Goal: Information Seeking & Learning: Compare options

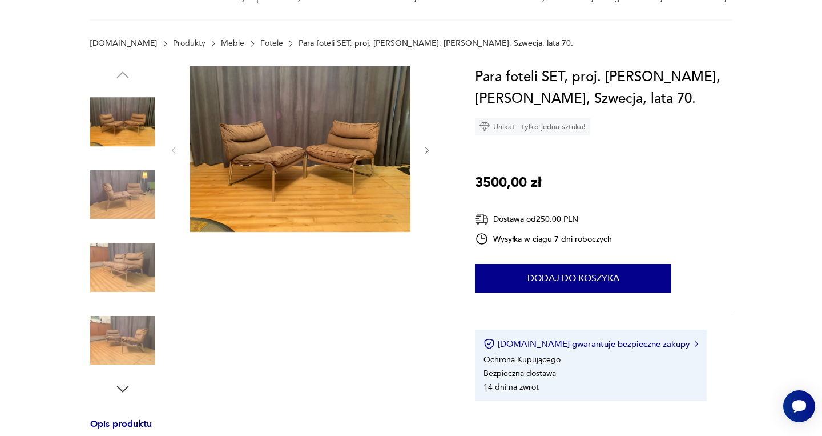
scroll to position [138, 0]
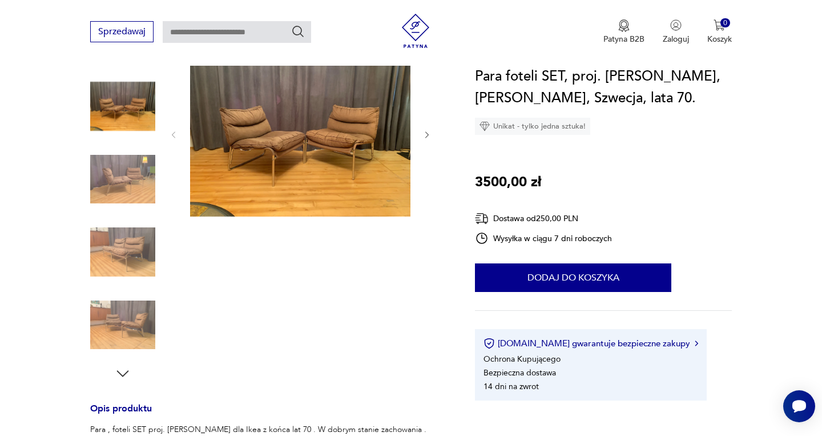
click at [150, 178] on img at bounding box center [122, 179] width 65 height 65
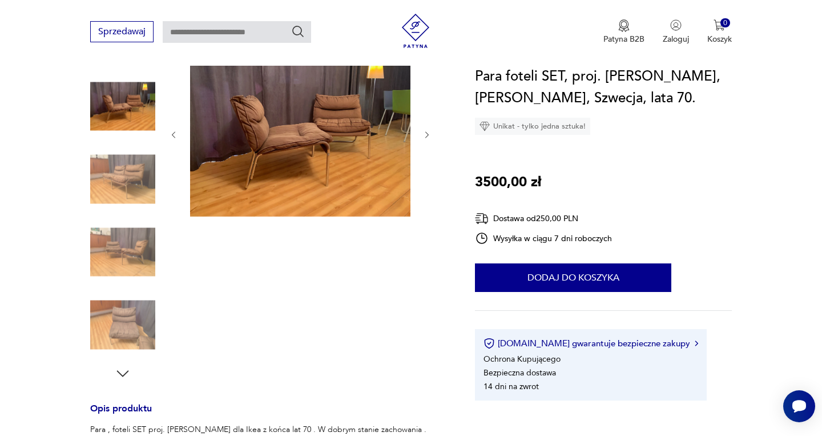
click at [145, 175] on img at bounding box center [122, 179] width 65 height 65
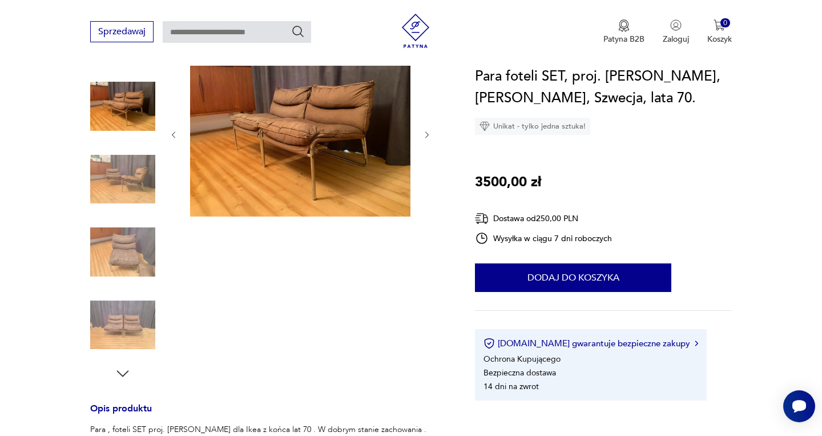
click at [146, 176] on img at bounding box center [122, 179] width 65 height 65
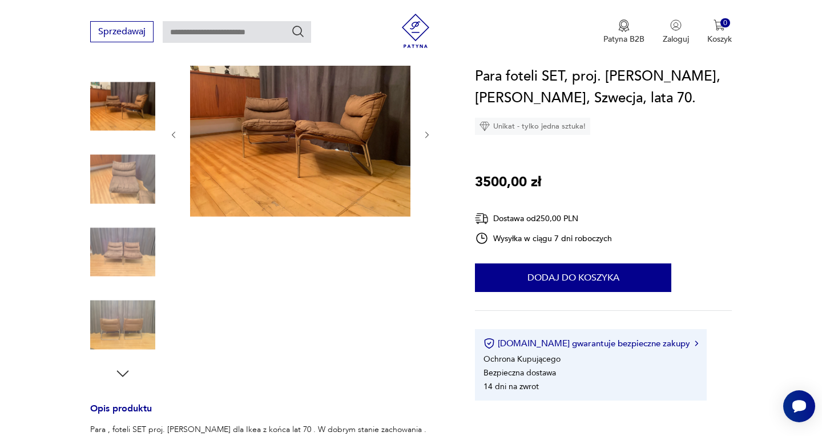
click at [147, 178] on img at bounding box center [122, 179] width 65 height 65
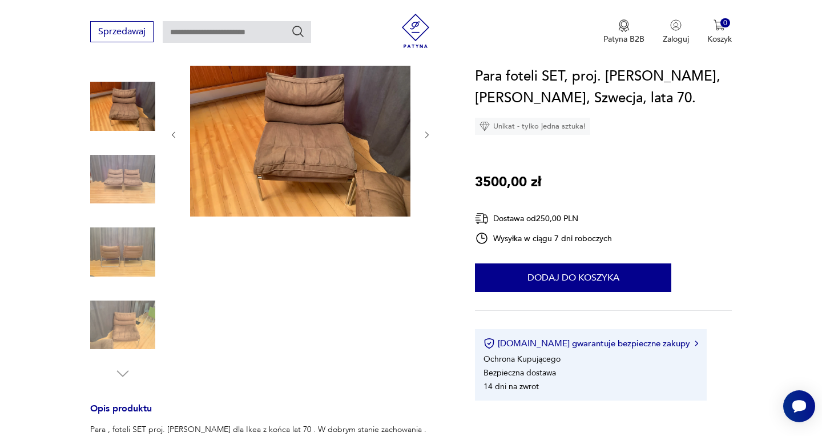
click at [147, 180] on img at bounding box center [122, 179] width 65 height 65
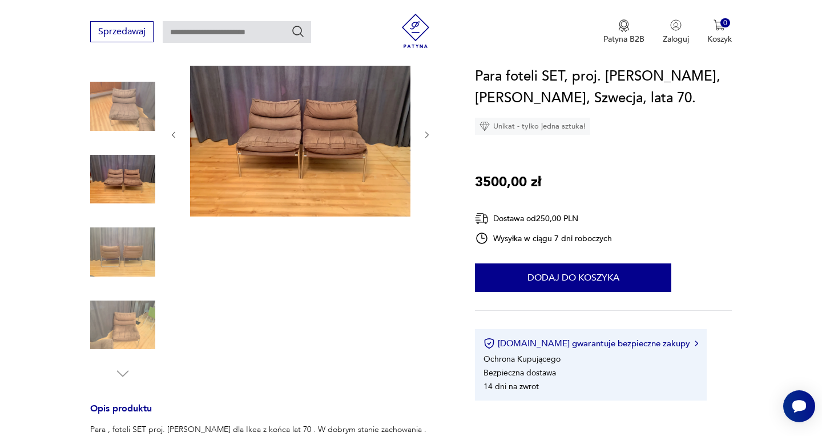
click at [135, 238] on img at bounding box center [122, 251] width 65 height 65
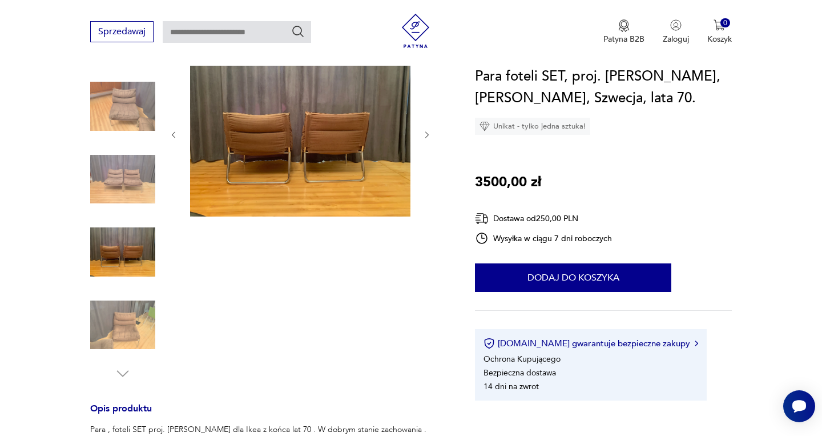
click at [115, 307] on img at bounding box center [122, 324] width 65 height 65
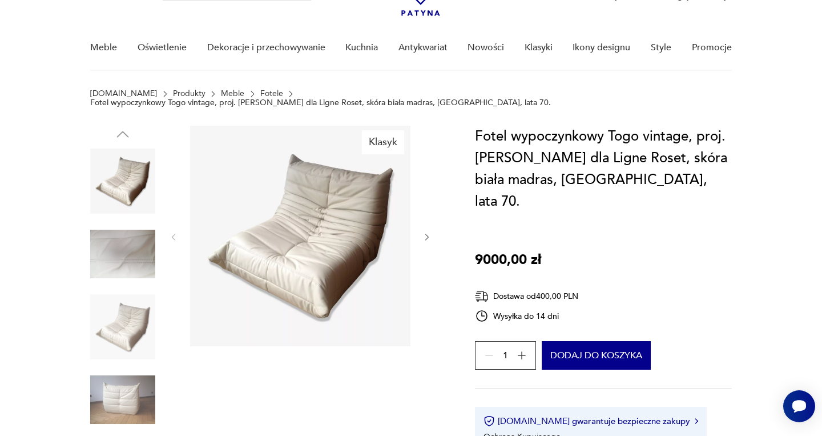
click at [425, 232] on icon "button" at bounding box center [427, 237] width 10 height 10
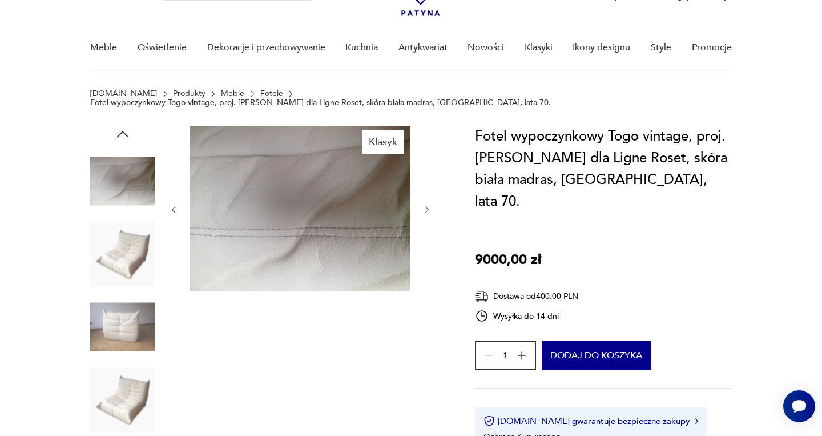
click at [426, 227] on div at bounding box center [300, 210] width 263 height 168
click at [427, 205] on icon "button" at bounding box center [427, 210] width 10 height 10
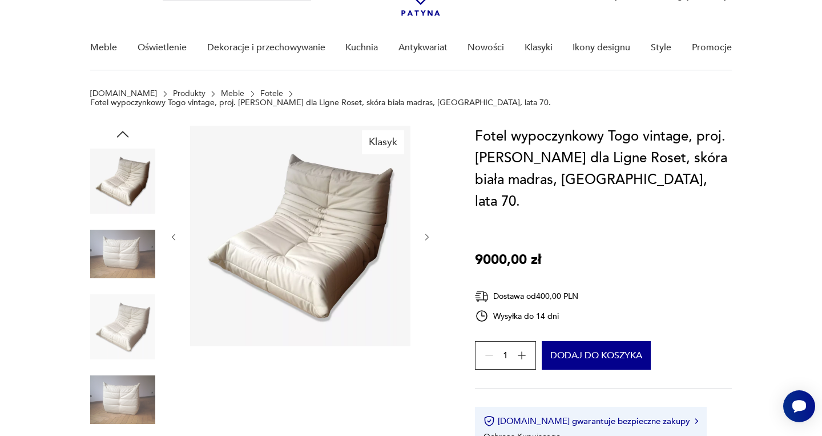
click at [426, 232] on icon "button" at bounding box center [427, 237] width 10 height 10
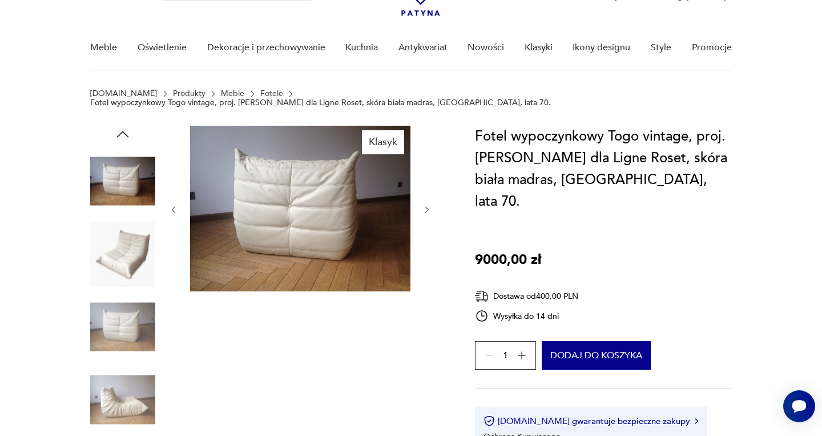
click at [426, 205] on icon "button" at bounding box center [427, 210] width 10 height 10
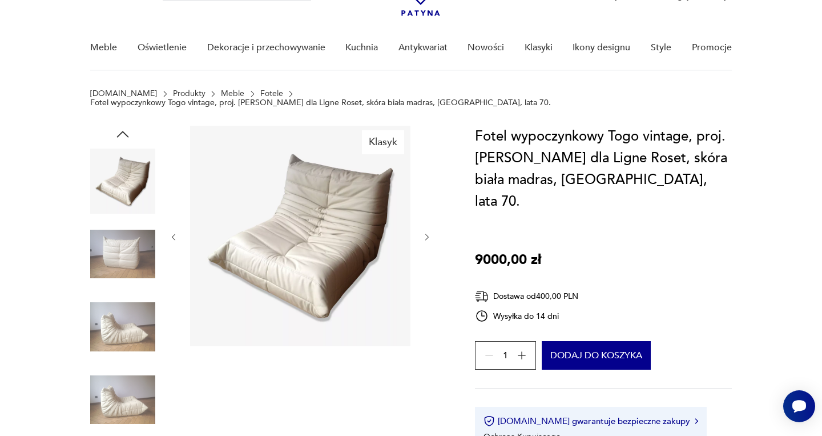
click at [424, 232] on icon "button" at bounding box center [427, 237] width 10 height 10
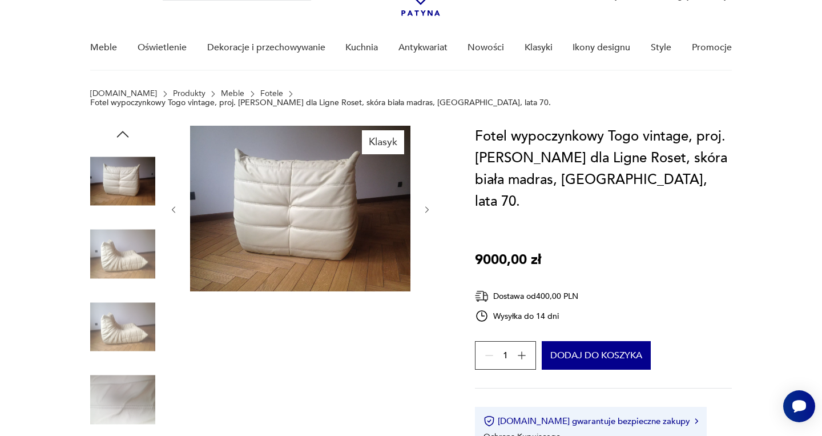
click at [425, 205] on icon "button" at bounding box center [427, 210] width 10 height 10
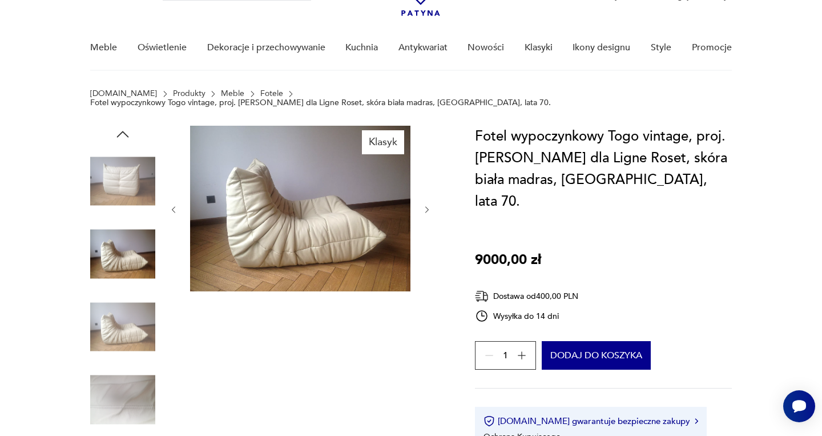
click at [426, 205] on icon "button" at bounding box center [427, 210] width 10 height 10
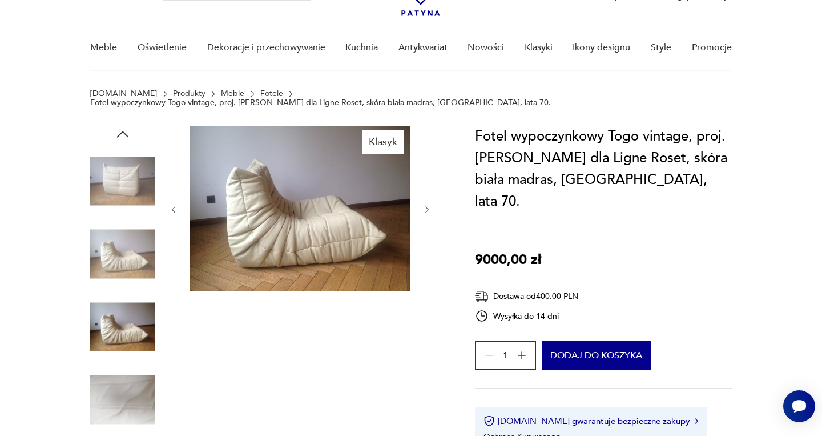
click at [427, 205] on icon "button" at bounding box center [427, 210] width 10 height 10
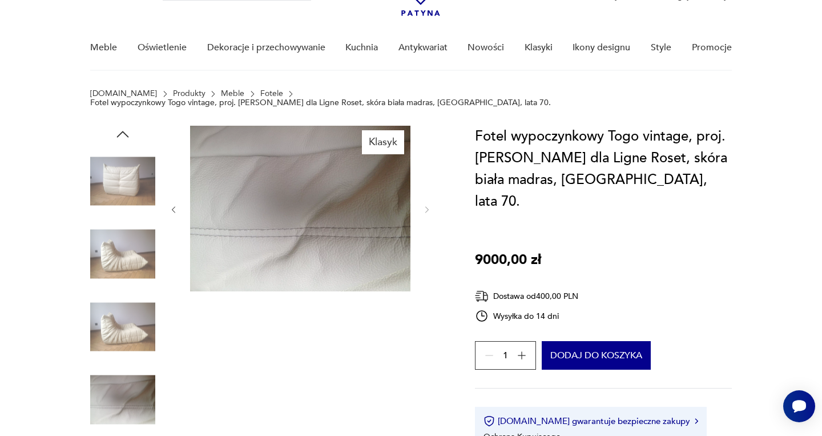
click at [121, 303] on img at bounding box center [122, 326] width 65 height 65
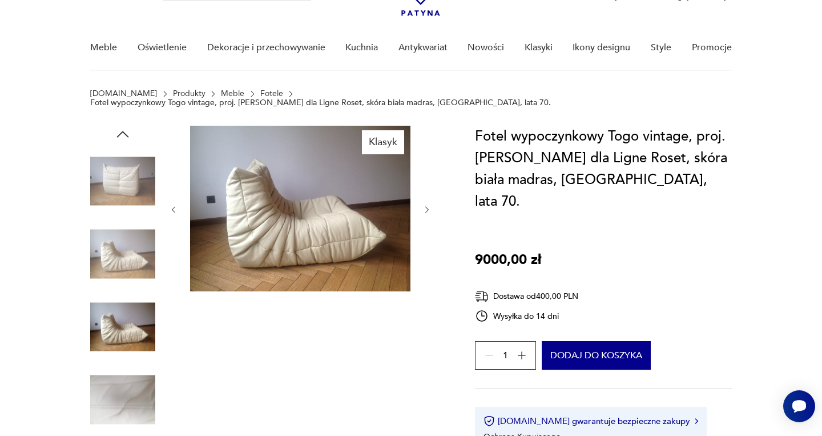
click at [260, 217] on img at bounding box center [300, 209] width 220 height 166
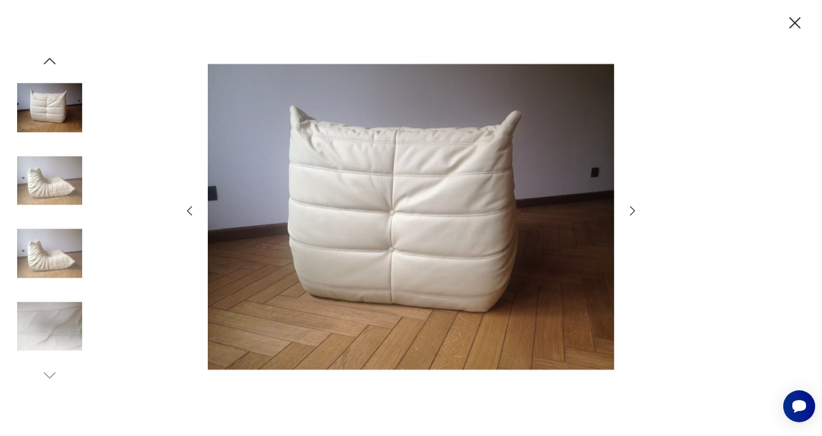
click at [190, 210] on icon "button" at bounding box center [190, 211] width 14 height 14
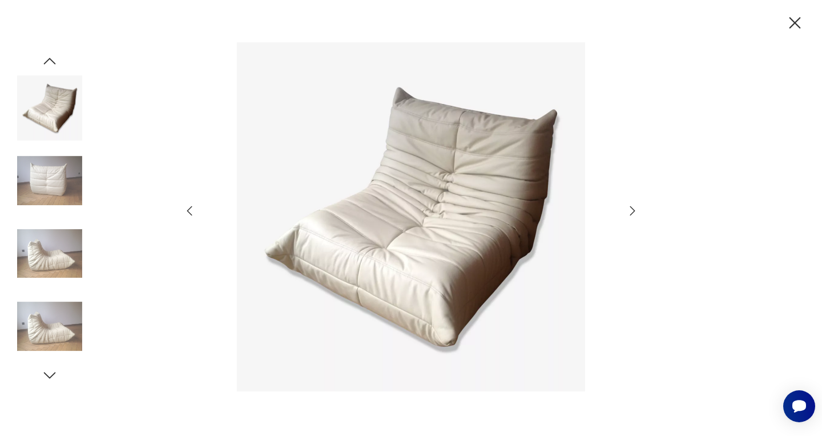
click at [190, 210] on icon "button" at bounding box center [190, 211] width 14 height 14
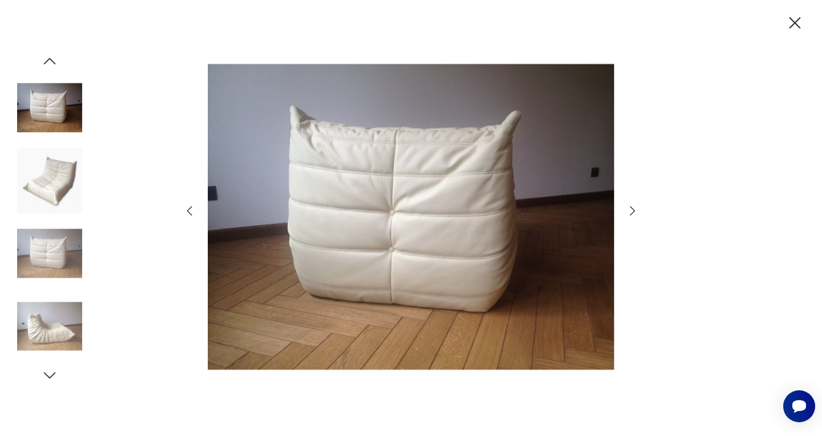
click at [190, 210] on icon "button" at bounding box center [190, 211] width 14 height 14
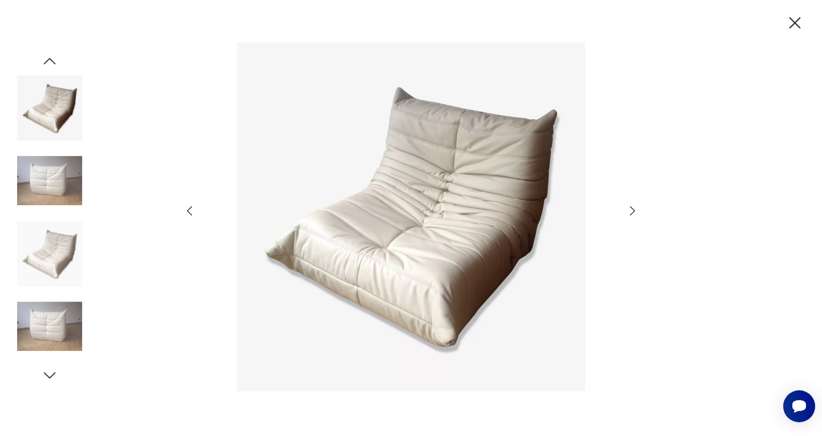
click at [633, 210] on icon "button" at bounding box center [633, 211] width 14 height 14
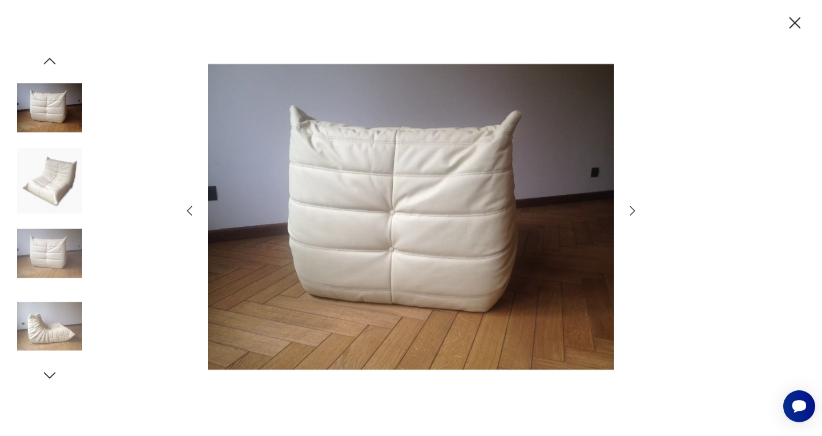
click at [633, 210] on icon "button" at bounding box center [632, 210] width 5 height 9
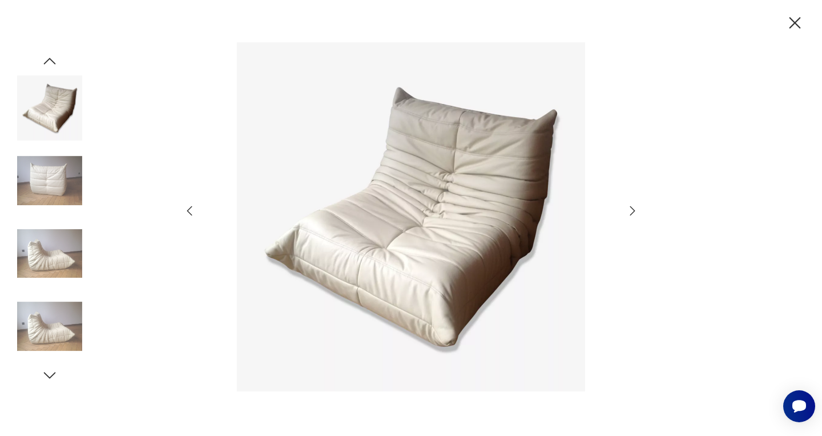
click at [633, 210] on icon "button" at bounding box center [632, 210] width 5 height 9
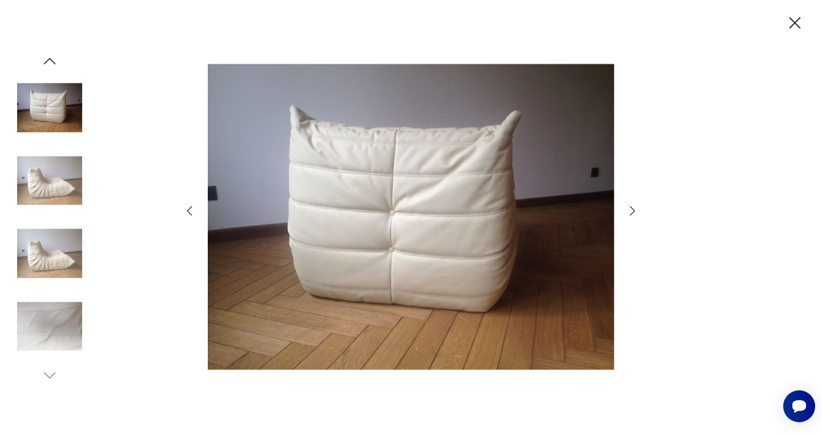
click at [633, 210] on icon "button" at bounding box center [632, 210] width 5 height 9
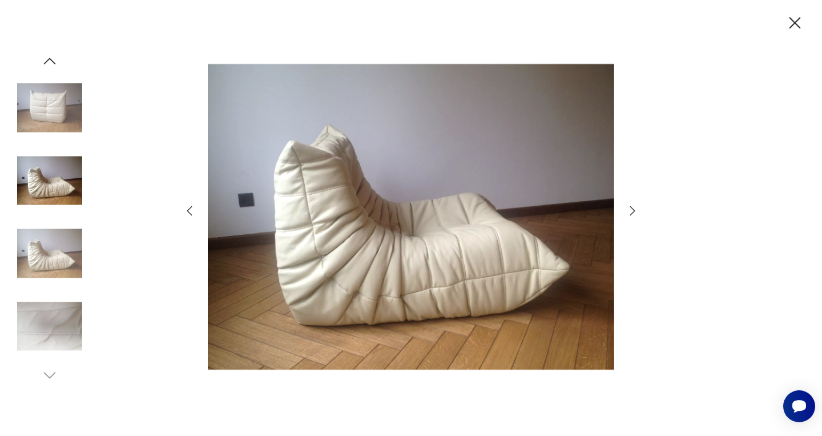
click at [633, 210] on icon "button" at bounding box center [632, 210] width 5 height 9
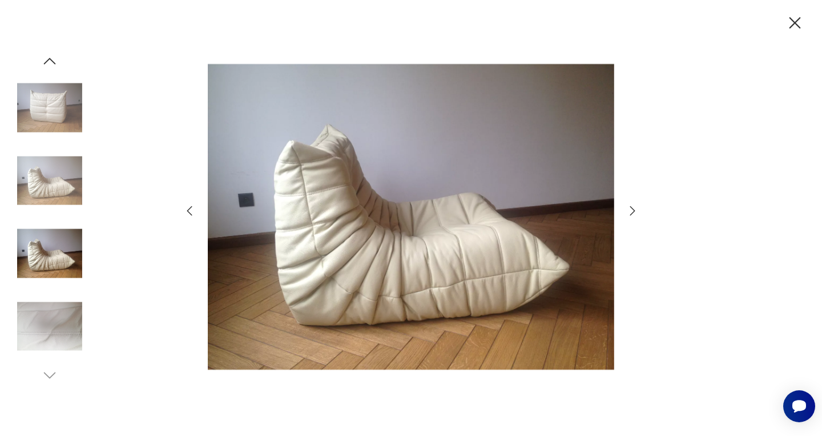
click at [634, 210] on icon "button" at bounding box center [632, 210] width 5 height 9
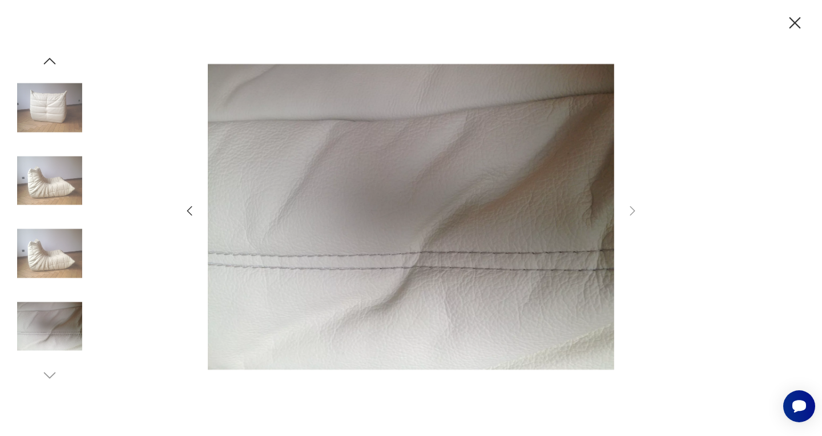
click at [796, 21] on icon "button" at bounding box center [795, 23] width 20 height 20
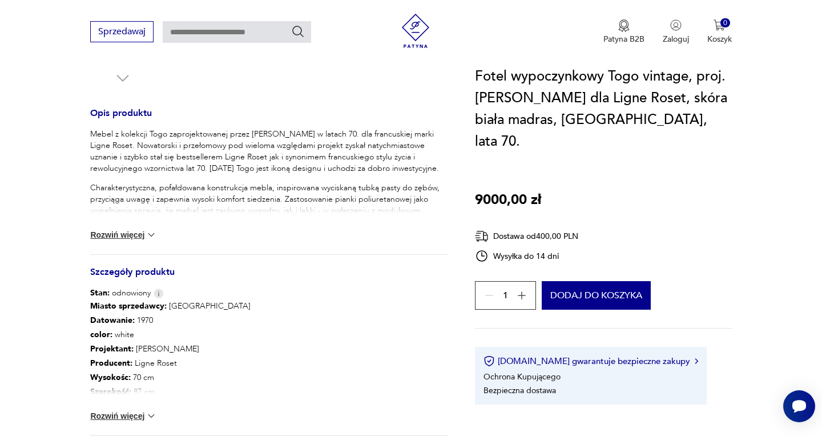
scroll to position [441, 0]
click at [131, 229] on button "Rozwiń więcej" at bounding box center [123, 234] width 66 height 11
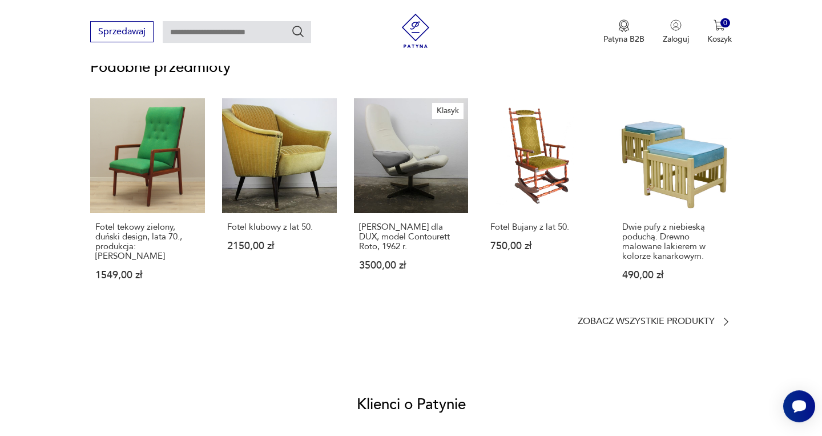
scroll to position [1141, 0]
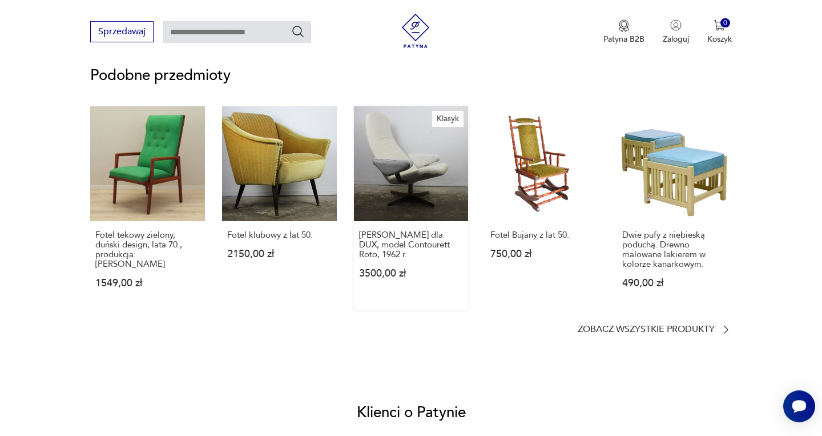
click at [408, 199] on link "Klasyk [PERSON_NAME] dla DUX, model Contourett Roto, 1962 r. 3500,00 zł" at bounding box center [411, 208] width 115 height 204
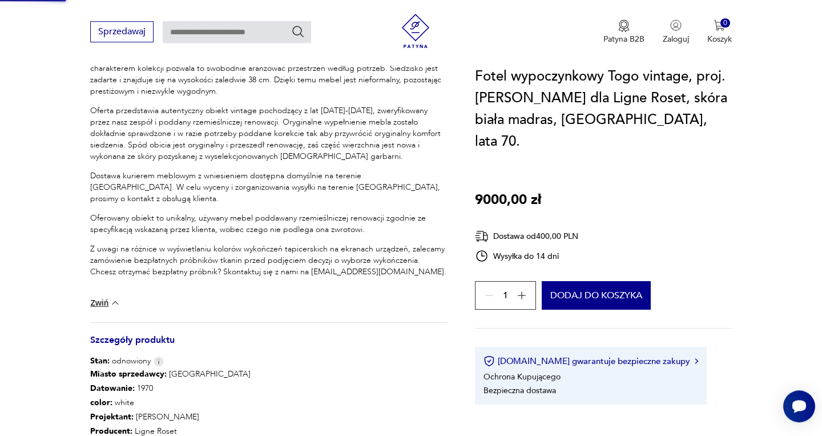
scroll to position [159, 0]
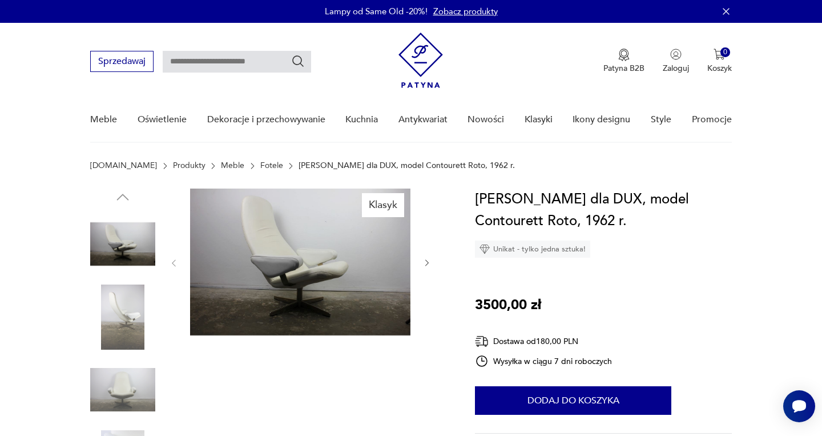
click at [428, 258] on button "button" at bounding box center [427, 262] width 10 height 11
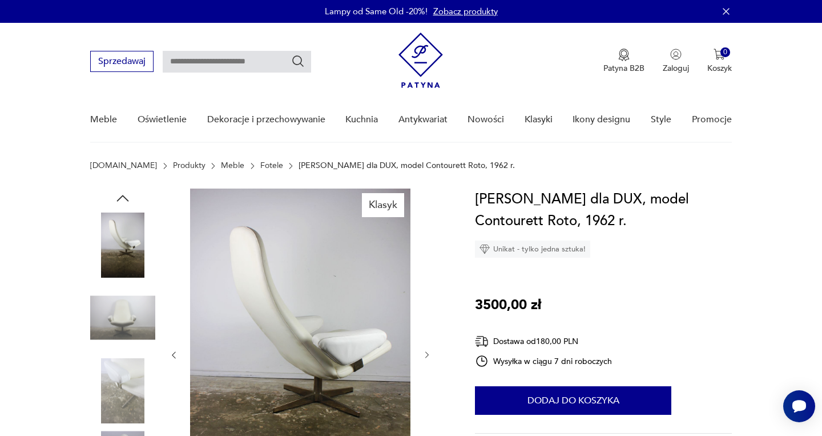
click at [428, 258] on div at bounding box center [300, 354] width 263 height 333
click at [426, 352] on icon "button" at bounding box center [426, 355] width 3 height 7
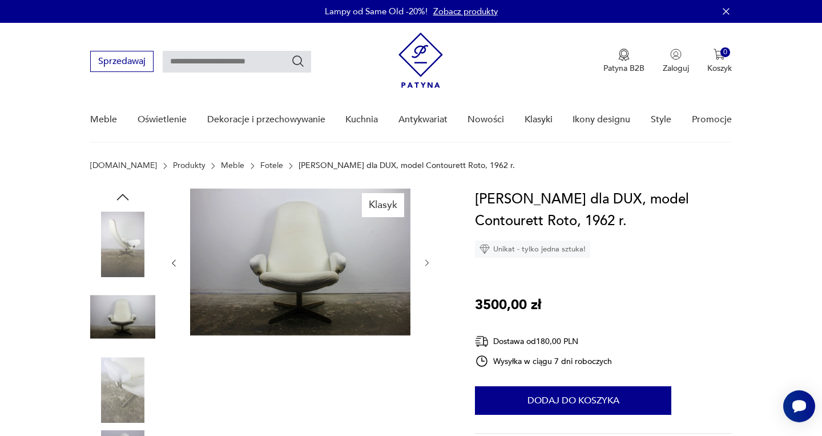
click at [427, 261] on icon "button" at bounding box center [426, 263] width 3 height 7
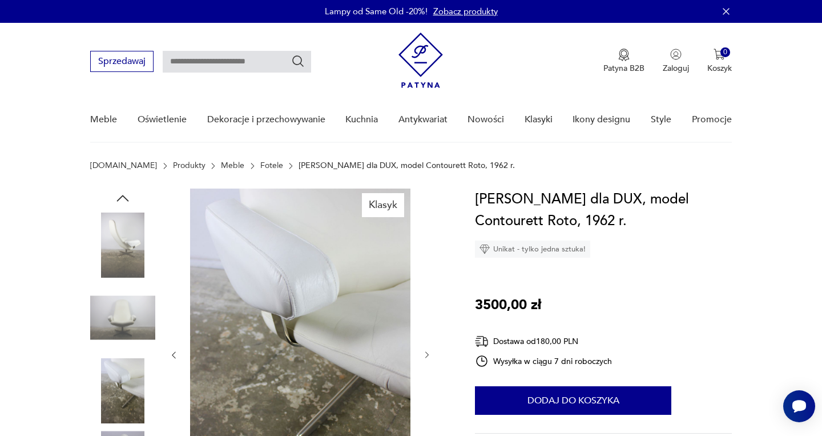
click at [425, 355] on icon "button" at bounding box center [427, 355] width 10 height 10
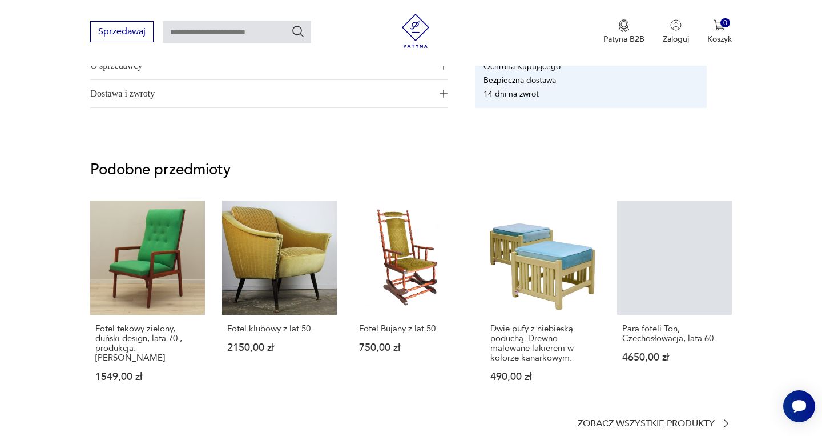
scroll to position [803, 0]
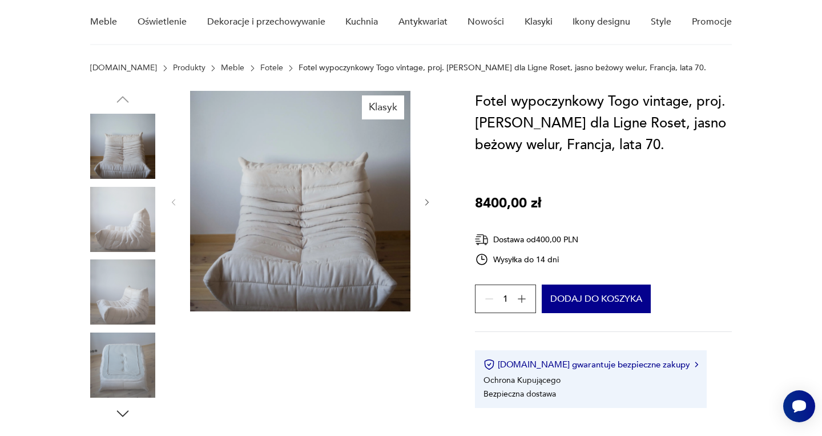
scroll to position [99, 0]
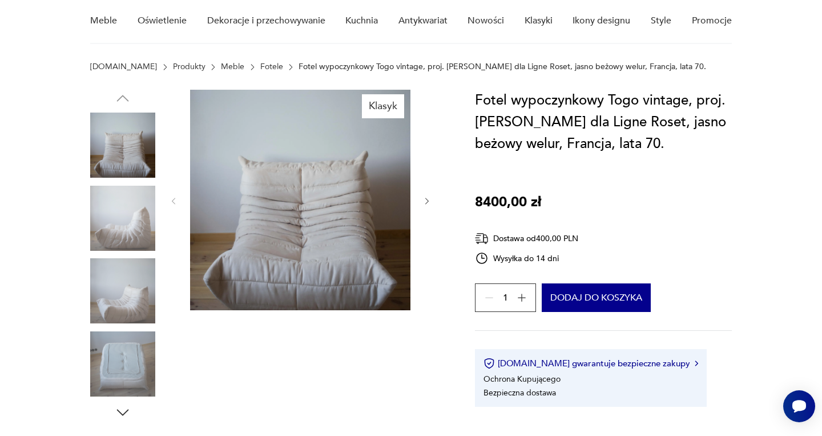
click at [120, 412] on icon "button" at bounding box center [123, 412] width 12 height 6
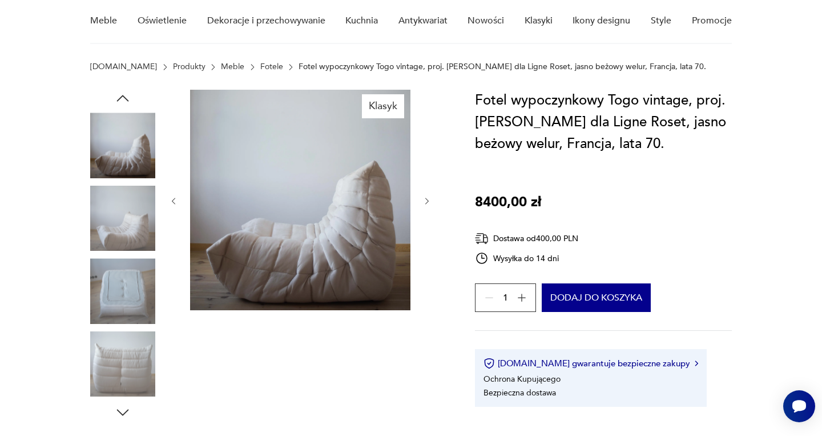
click at [126, 376] on img at bounding box center [122, 363] width 65 height 65
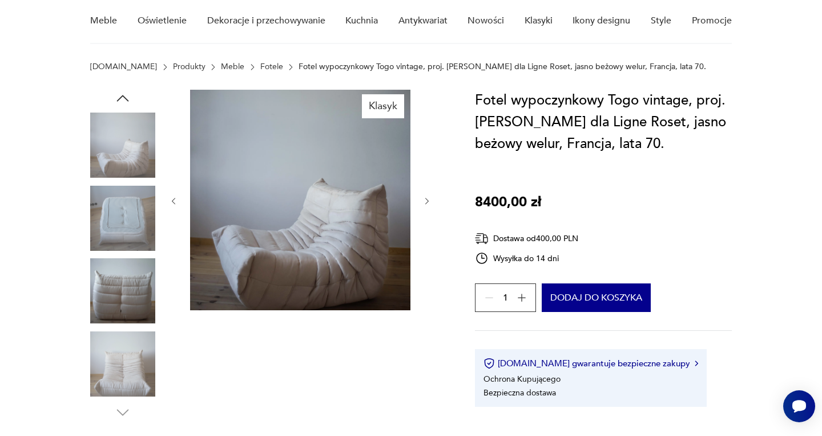
click at [147, 296] on img at bounding box center [122, 290] width 65 height 65
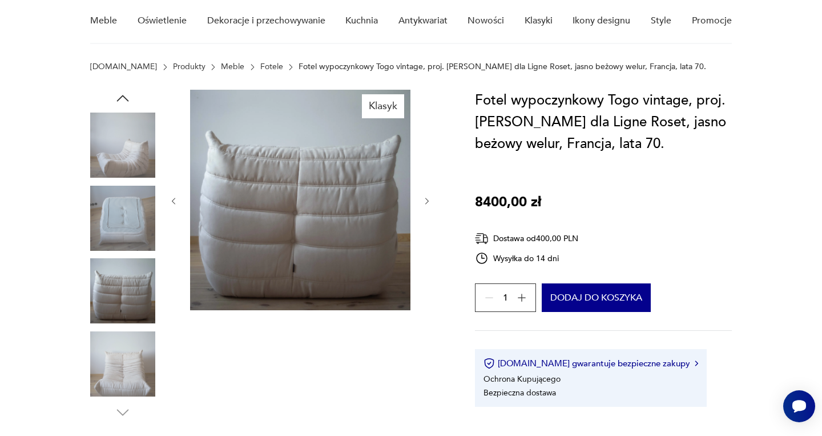
click at [301, 274] on img at bounding box center [300, 200] width 220 height 220
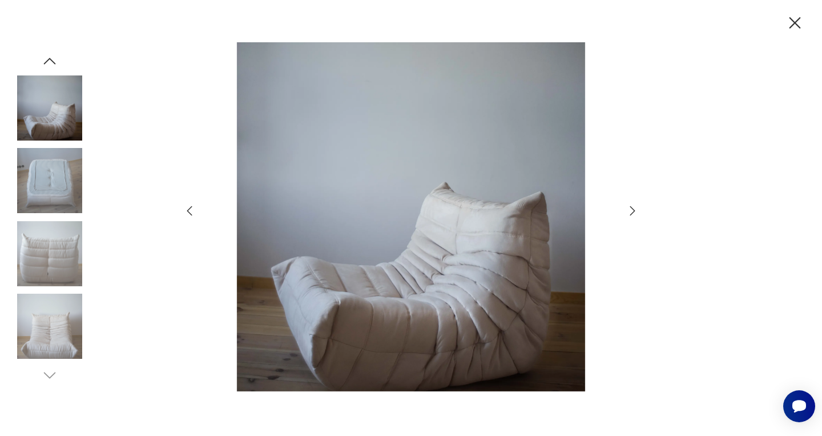
click at [633, 212] on icon "button" at bounding box center [632, 210] width 5 height 9
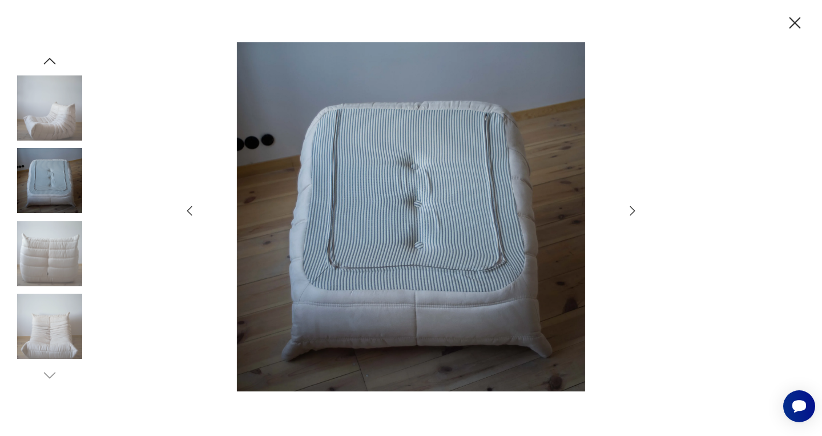
click at [633, 213] on icon "button" at bounding box center [632, 210] width 5 height 9
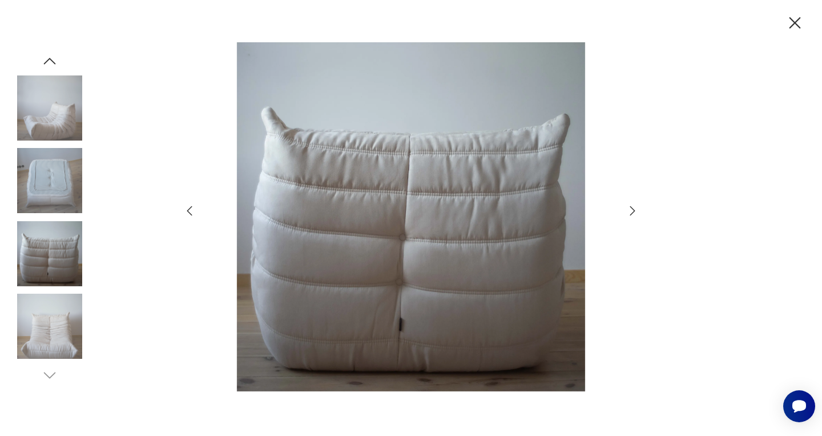
click at [633, 213] on icon "button" at bounding box center [632, 210] width 5 height 9
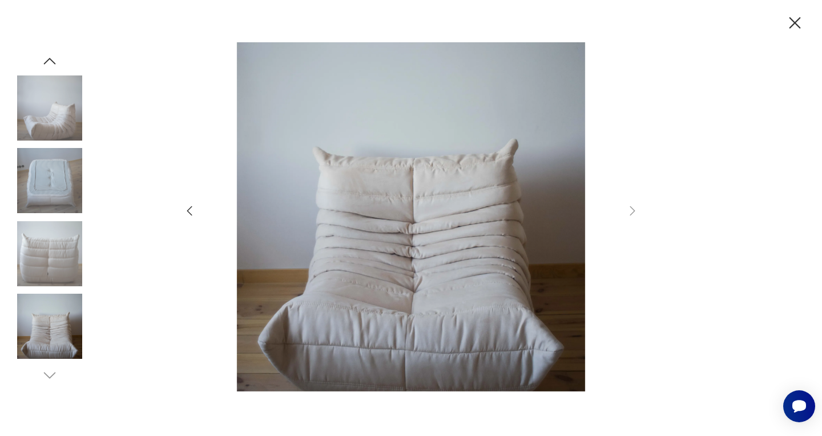
click at [190, 210] on icon "button" at bounding box center [189, 211] width 5 height 10
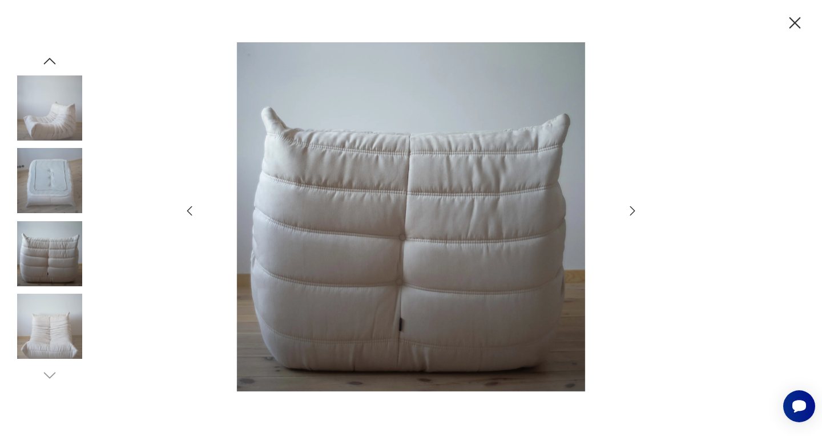
click at [190, 210] on icon "button" at bounding box center [189, 211] width 5 height 10
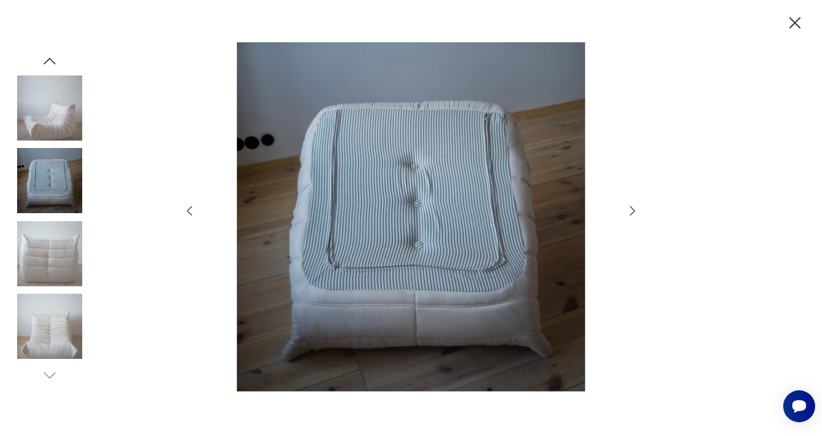
click at [190, 210] on icon "button" at bounding box center [189, 211] width 5 height 10
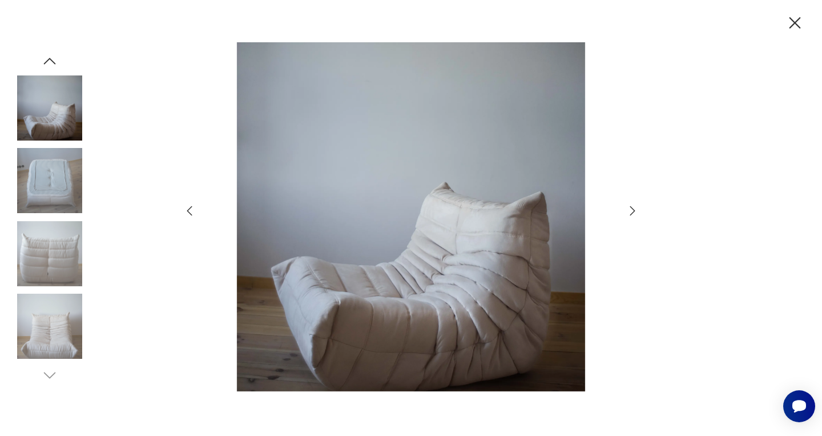
click at [189, 210] on icon "button" at bounding box center [190, 211] width 14 height 14
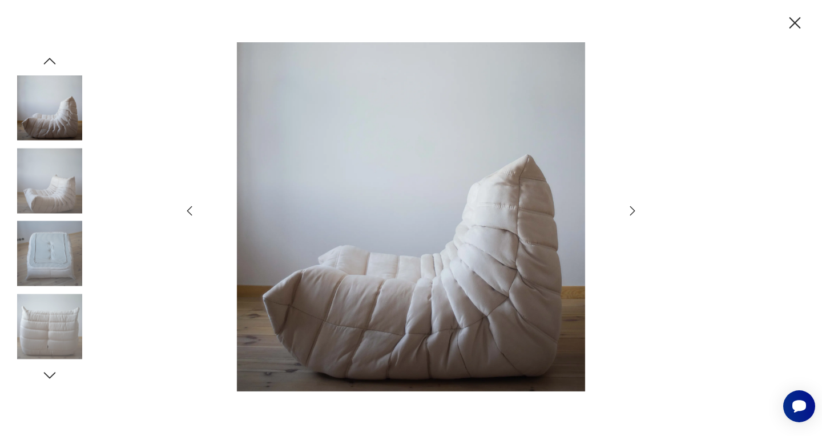
click at [189, 210] on icon "button" at bounding box center [190, 211] width 14 height 14
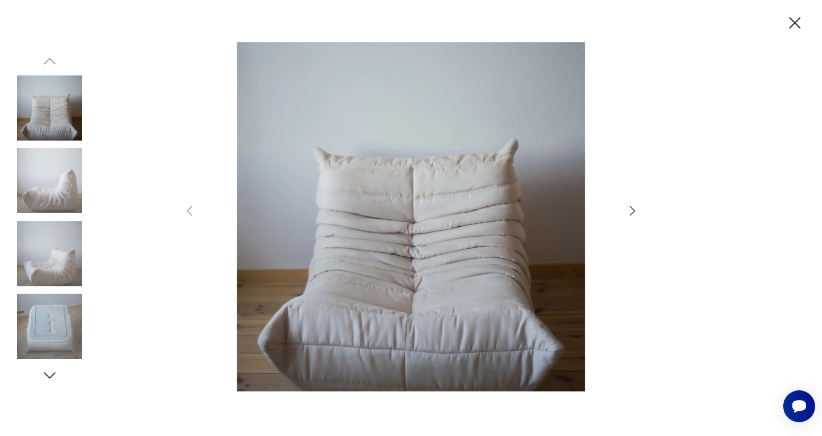
click at [353, 197] on img at bounding box center [411, 216] width 406 height 348
click at [637, 210] on icon "button" at bounding box center [633, 211] width 14 height 14
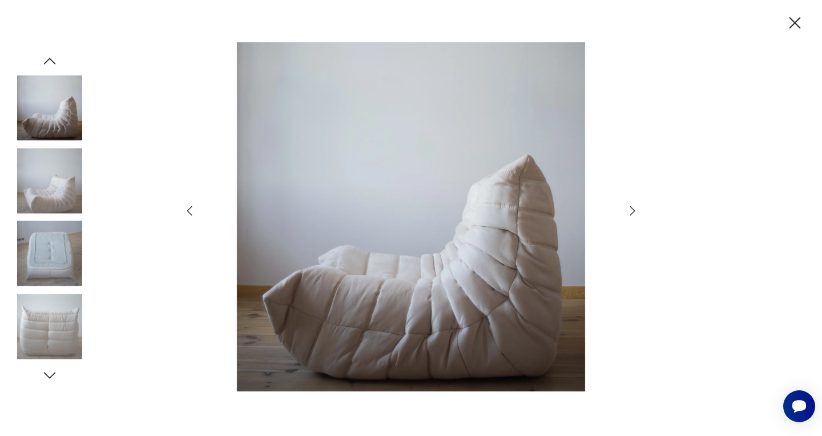
click at [799, 21] on icon "button" at bounding box center [795, 23] width 20 height 20
